Goal: Task Accomplishment & Management: Manage account settings

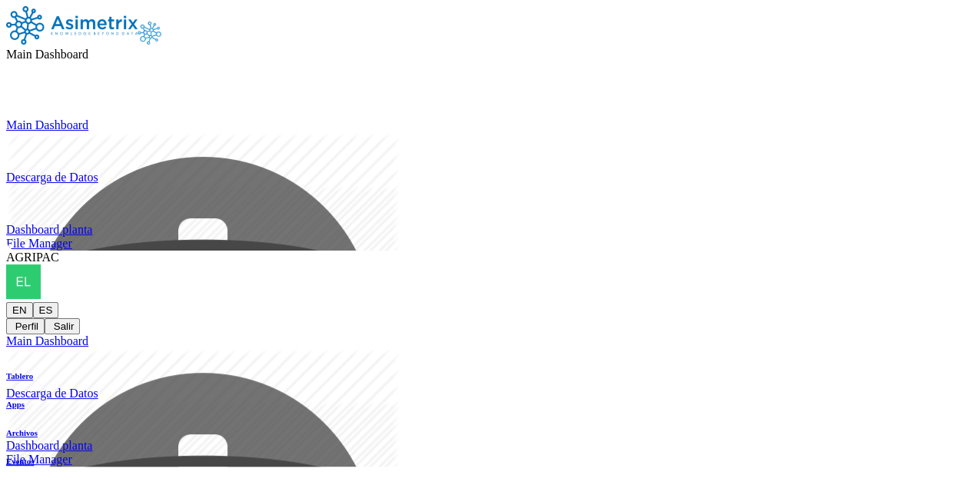
click at [924, 251] on div "AGRIPAC EN ES Perfil Salir" at bounding box center [486, 293] width 960 height 84
click at [925, 251] on div "AGRIPAC EN ES Perfil Salir" at bounding box center [486, 293] width 960 height 84
click at [6, 302] on icon at bounding box center [6, 302] width 0 height 0
click at [80, 318] on button "Salir" at bounding box center [62, 326] width 35 height 16
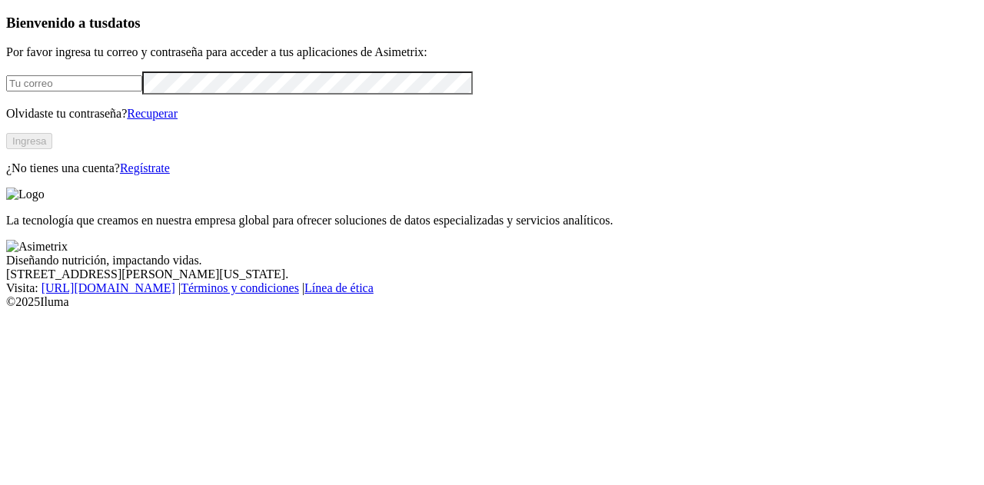
type input "[PERSON_NAME][EMAIL_ADDRESS][PERSON_NAME][DOMAIN_NAME]"
click at [170, 174] on link "Regístrate" at bounding box center [145, 167] width 50 height 13
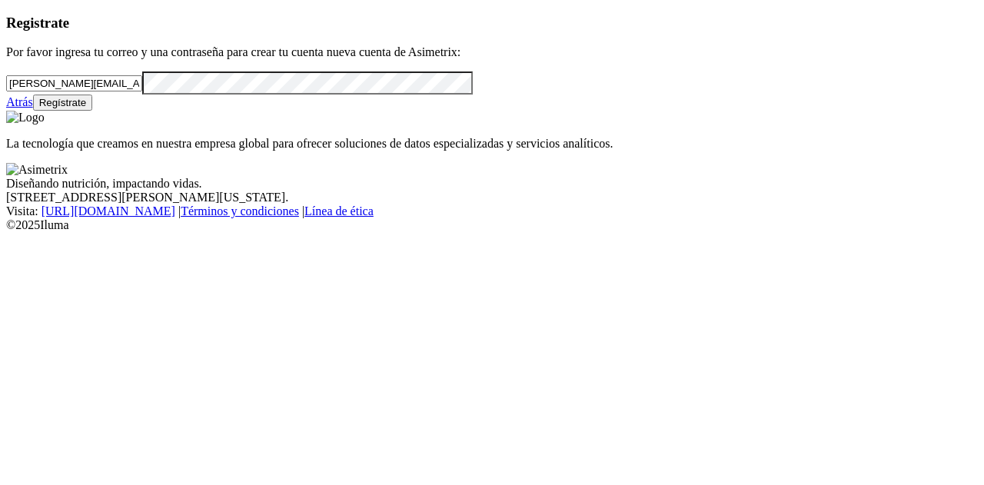
click at [140, 91] on input "[PERSON_NAME][EMAIL_ADDRESS][PERSON_NAME][DOMAIN_NAME]" at bounding box center [74, 83] width 136 height 16
paste input "[EMAIL_ADDRESS][DOMAIN_NAME]"
type input "[EMAIL_ADDRESS][DOMAIN_NAME]"
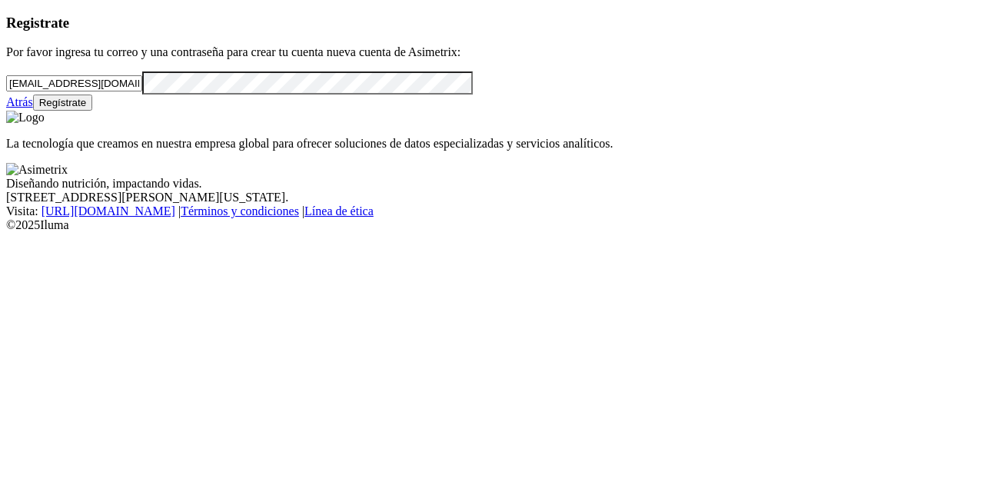
click at [8, 111] on div "Registrate Por favor ingresa tu correo y una contraseña para crear tu cuenta nu…" at bounding box center [492, 63] width 972 height 96
click at [93, 111] on button "Regístrate" at bounding box center [63, 103] width 60 height 16
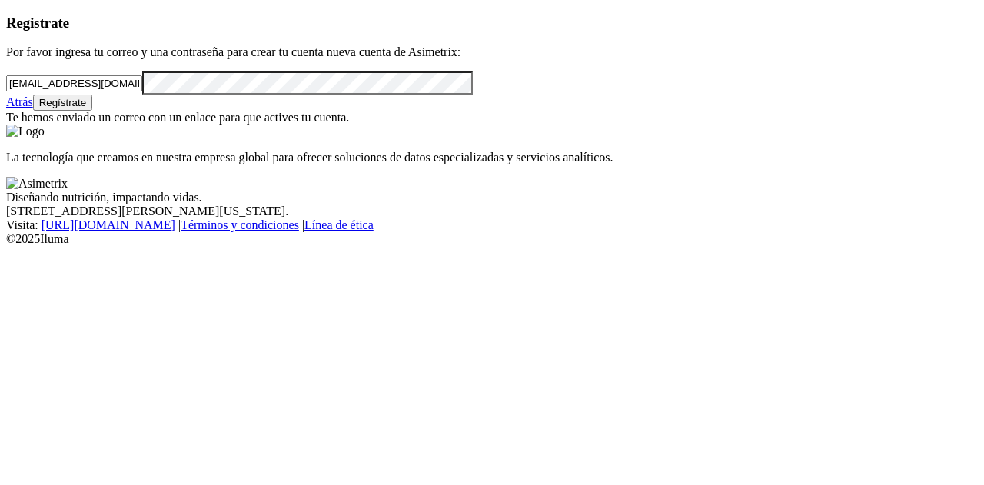
click at [33, 108] on link "Atrás" at bounding box center [19, 101] width 27 height 13
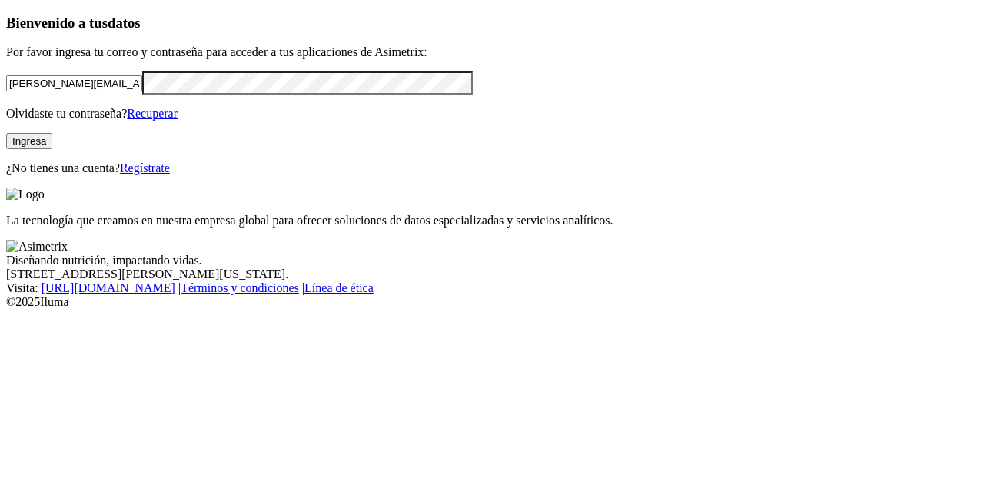
click at [117, 91] on input "[PERSON_NAME][EMAIL_ADDRESS][PERSON_NAME][DOMAIN_NAME]" at bounding box center [74, 83] width 136 height 16
paste input "Conceptoazul123"
click at [97, 91] on input "Conceptoazul123" at bounding box center [74, 83] width 136 height 16
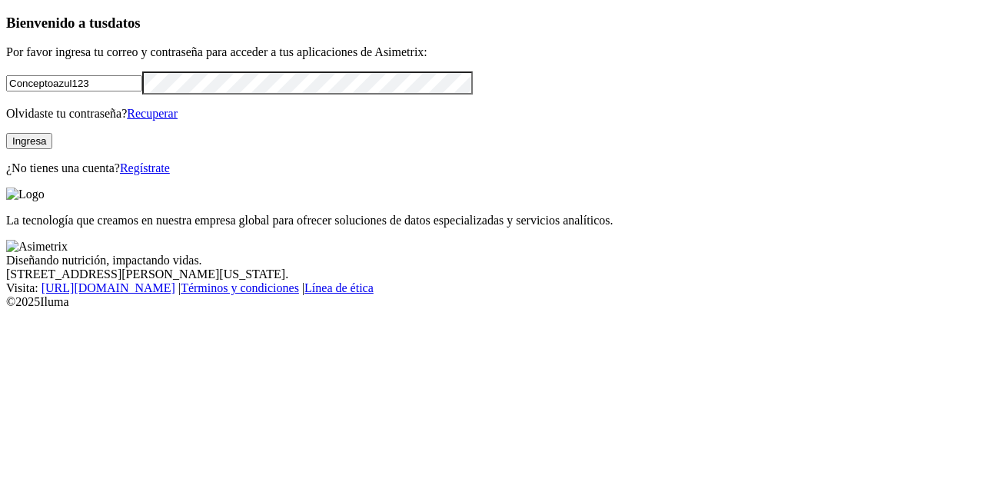
click at [97, 91] on input "Conceptoazul123" at bounding box center [74, 83] width 136 height 16
paste input "[EMAIL_ADDRESS][DOMAIN_NAME]"
type input "[EMAIL_ADDRESS][DOMAIN_NAME]"
click at [52, 149] on button "Ingresa" at bounding box center [29, 141] width 46 height 16
